Goal: Communication & Community: Answer question/provide support

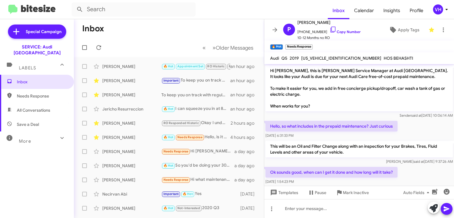
scroll to position [181, 0]
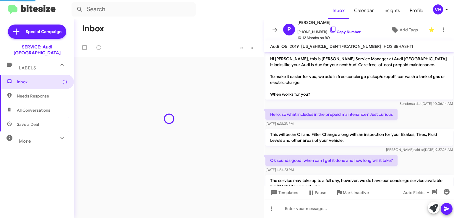
scroll to position [200, 0]
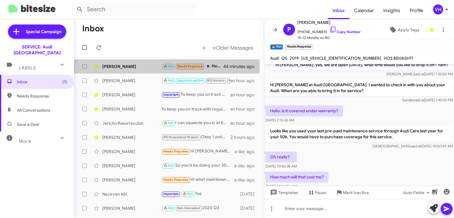
click at [118, 64] on div "[PERSON_NAME]" at bounding box center [131, 67] width 59 height 6
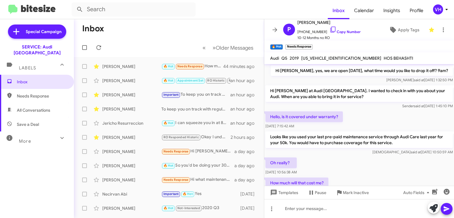
scroll to position [223, 0]
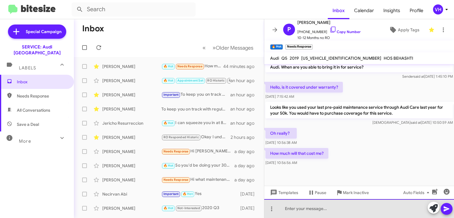
click at [302, 210] on div at bounding box center [359, 208] width 190 height 19
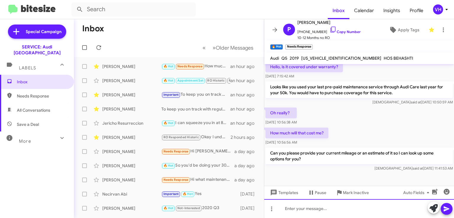
scroll to position [251, 0]
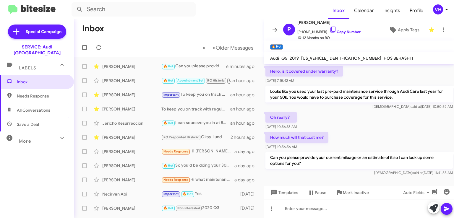
scroll to position [251, 0]
